Goal: Task Accomplishment & Management: Complete application form

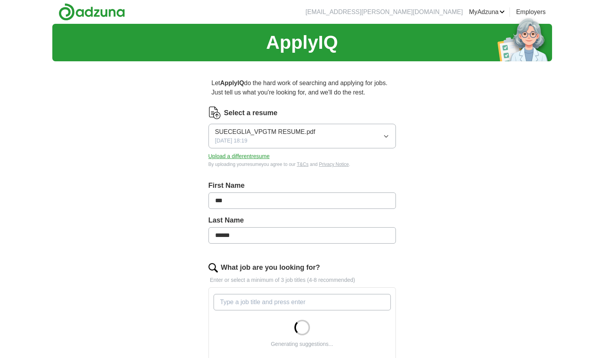
click at [360, 299] on input "What job are you looking for?" at bounding box center [301, 302] width 177 height 16
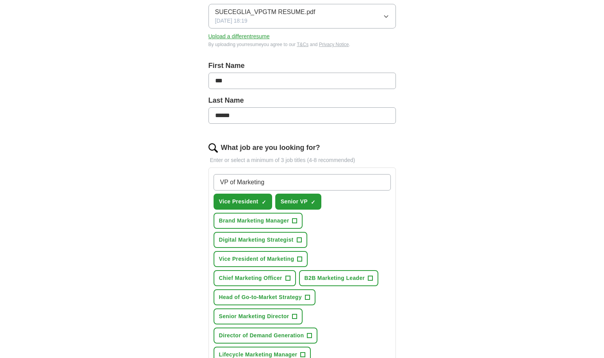
scroll to position [144, 0]
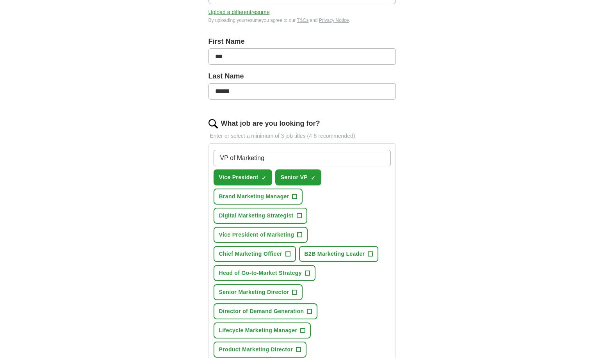
type input "VP of Marketing"
click at [301, 234] on span "+" at bounding box center [299, 235] width 5 height 6
click at [0, 0] on span "×" at bounding box center [0, 0] width 0 height 0
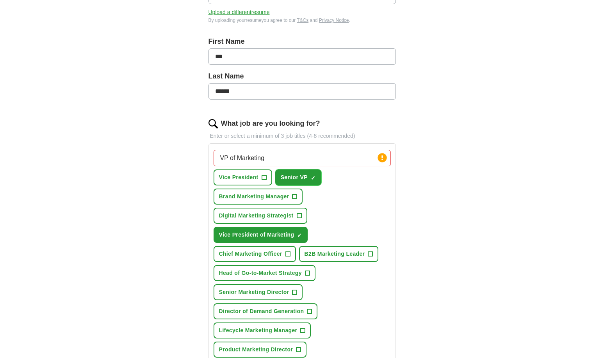
click at [0, 0] on span "×" at bounding box center [0, 0] width 0 height 0
click at [371, 252] on span "+" at bounding box center [370, 254] width 5 height 6
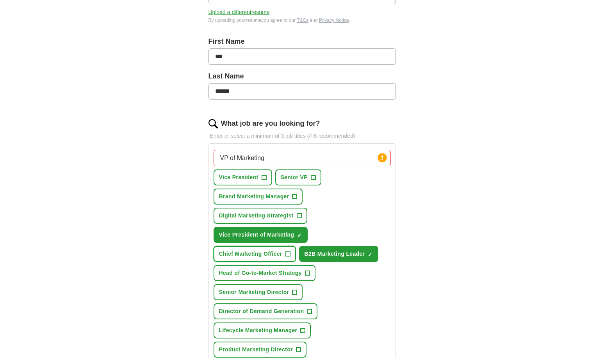
click at [285, 254] on span "+" at bounding box center [287, 254] width 5 height 6
click at [306, 271] on span "+" at bounding box center [307, 273] width 5 height 6
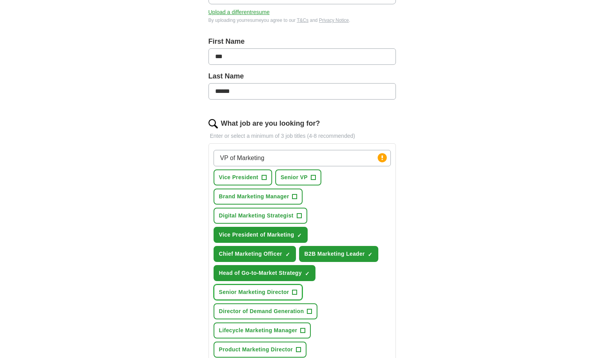
click at [295, 289] on span "+" at bounding box center [294, 292] width 5 height 6
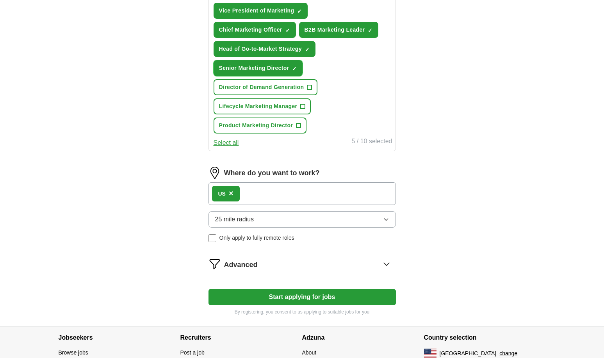
scroll to position [371, 0]
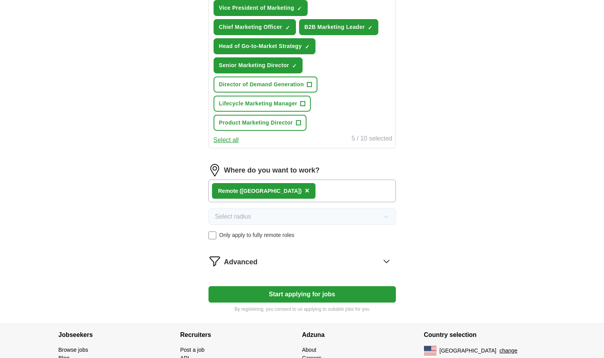
click at [276, 304] on form "Select a resume SUECEGLIA_VPGTM RESUME.pdf [DATE] 18:19 Upload a different resu…" at bounding box center [301, 24] width 187 height 577
click at [387, 260] on icon at bounding box center [386, 261] width 12 height 12
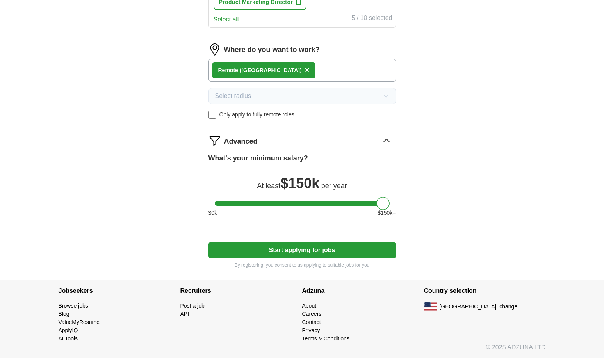
scroll to position [492, 0]
drag, startPoint x: 380, startPoint y: 200, endPoint x: 388, endPoint y: 200, distance: 8.2
click at [388, 200] on div at bounding box center [382, 202] width 13 height 13
click at [343, 249] on button "Start applying for jobs" at bounding box center [301, 249] width 187 height 16
select select "**"
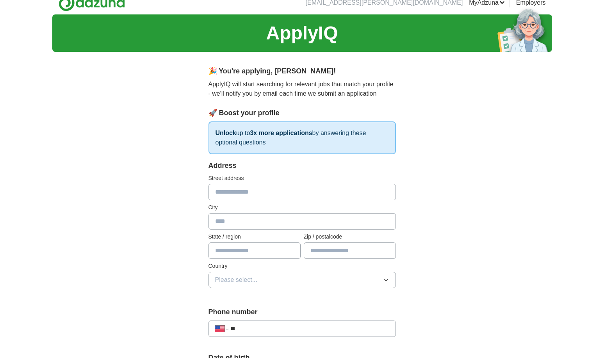
scroll to position [0, 0]
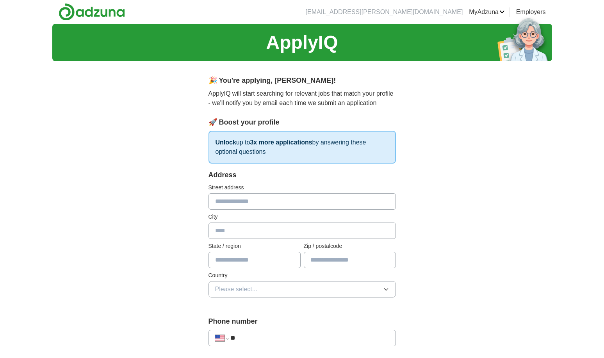
click at [359, 203] on input "text" at bounding box center [301, 201] width 187 height 16
type input "**********"
type input "**"
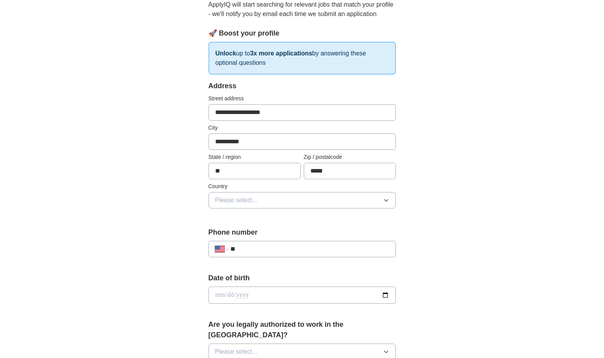
scroll to position [123, 0]
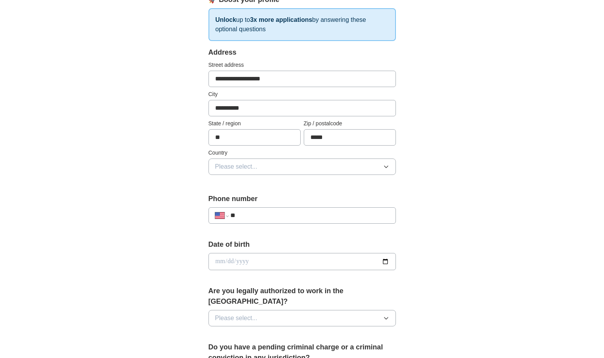
type input "*****"
click at [343, 168] on button "Please select..." at bounding box center [301, 166] width 187 height 16
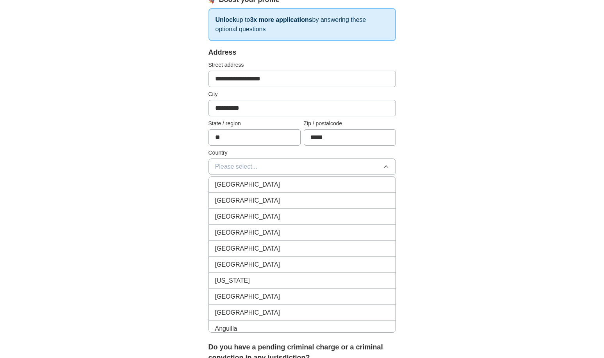
click at [336, 194] on li "[GEOGRAPHIC_DATA]" at bounding box center [302, 201] width 186 height 16
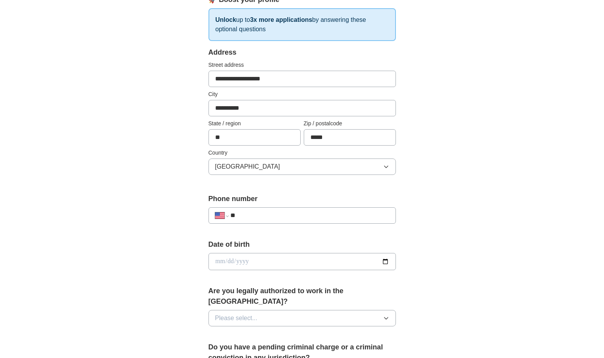
click at [324, 211] on input "**" at bounding box center [309, 215] width 158 height 9
type input "**********"
click at [216, 261] on input "date" at bounding box center [301, 261] width 187 height 17
type input "**********"
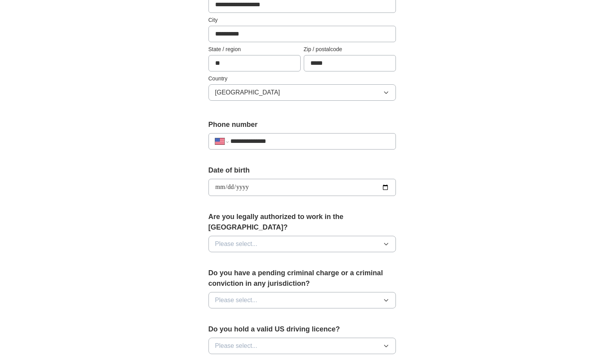
scroll to position [242, 0]
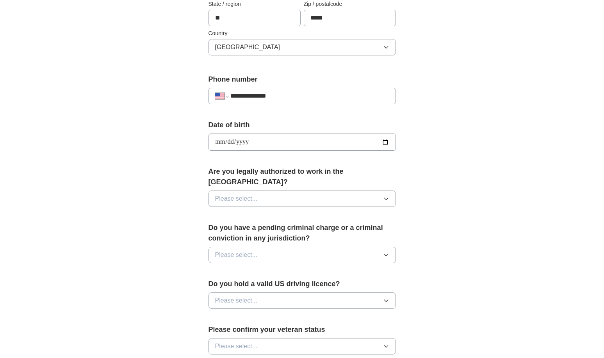
click at [233, 194] on span "Please select..." at bounding box center [236, 198] width 43 height 9
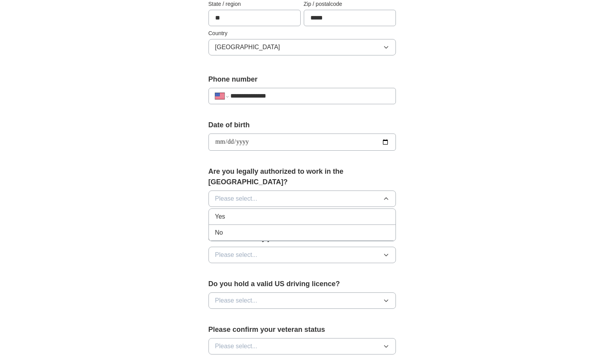
click at [233, 212] on div "Yes" at bounding box center [302, 216] width 174 height 9
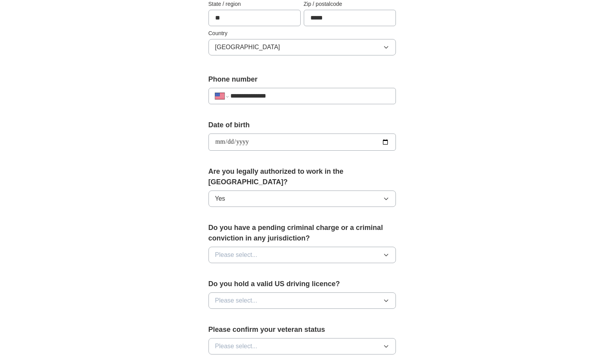
click at [235, 247] on button "Please select..." at bounding box center [301, 255] width 187 height 16
click at [240, 284] on div "No" at bounding box center [302, 288] width 174 height 9
click at [241, 296] on span "Please select..." at bounding box center [236, 300] width 43 height 9
click at [239, 314] on div "Yes" at bounding box center [302, 318] width 174 height 9
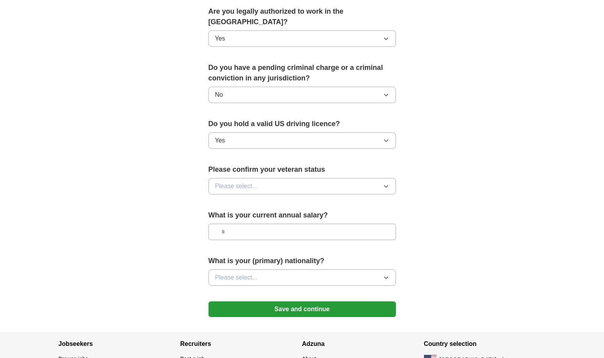
scroll to position [420, 0]
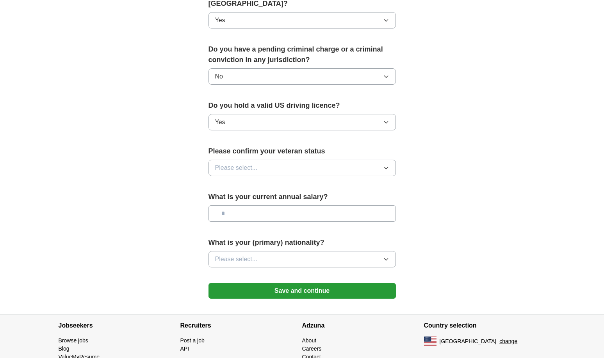
click at [271, 160] on button "Please select..." at bounding box center [301, 168] width 187 height 16
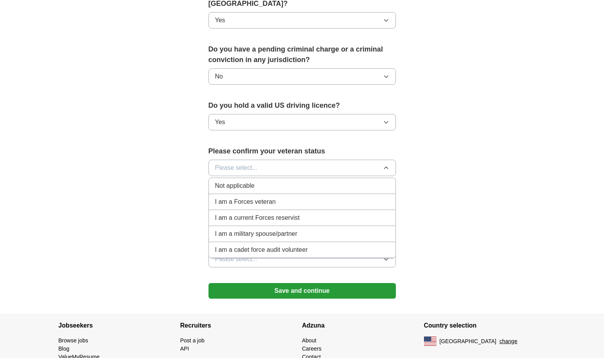
click at [274, 181] on div "Not applicable" at bounding box center [302, 185] width 174 height 9
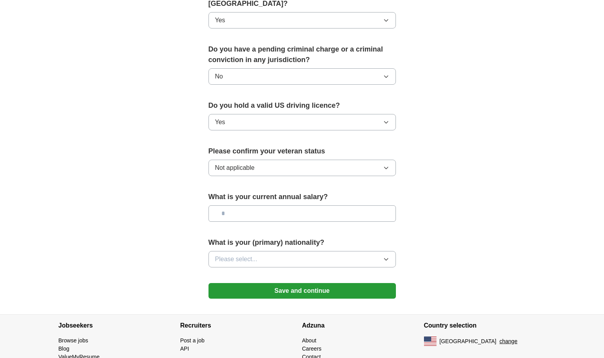
click at [274, 205] on input "text" at bounding box center [301, 213] width 187 height 16
type input "********"
click at [293, 251] on button "Please select..." at bounding box center [301, 259] width 187 height 16
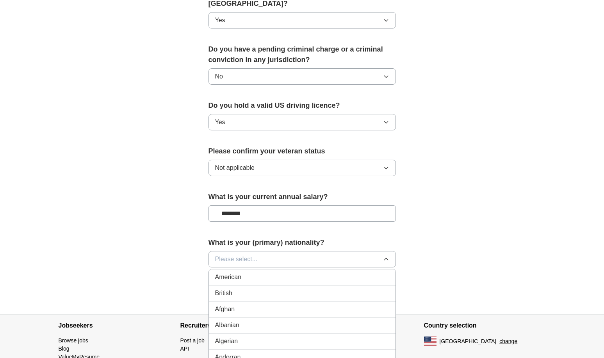
click at [289, 272] on div "American" at bounding box center [302, 276] width 174 height 9
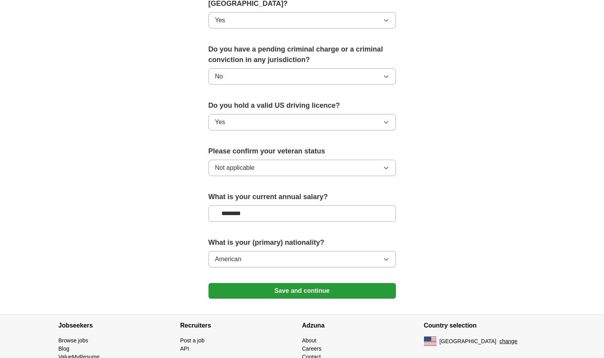
click at [323, 283] on button "Save and continue" at bounding box center [301, 291] width 187 height 16
